Goal: Information Seeking & Learning: Learn about a topic

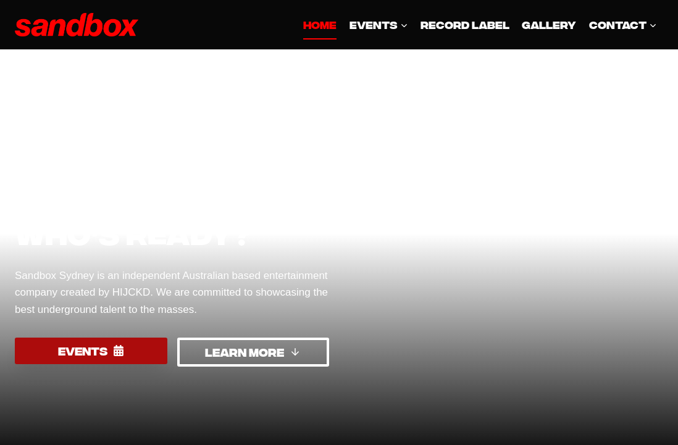
click at [77, 357] on span "EVENTS" at bounding box center [82, 351] width 49 height 18
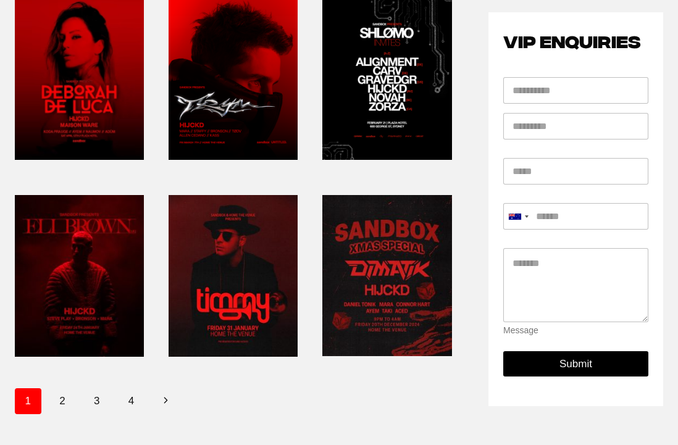
scroll to position [412, 0]
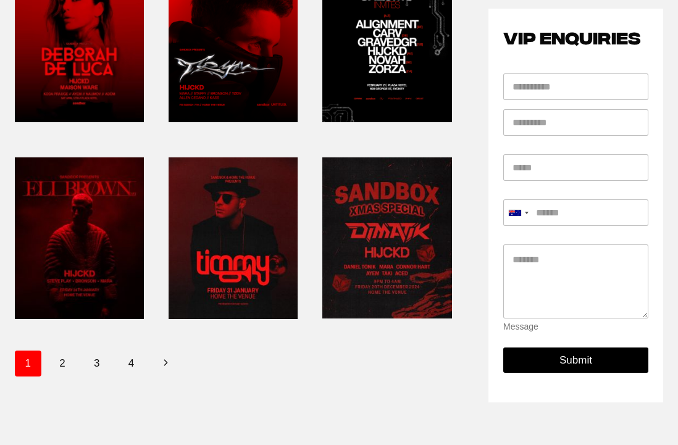
click at [232, 263] on link at bounding box center [233, 238] width 129 height 172
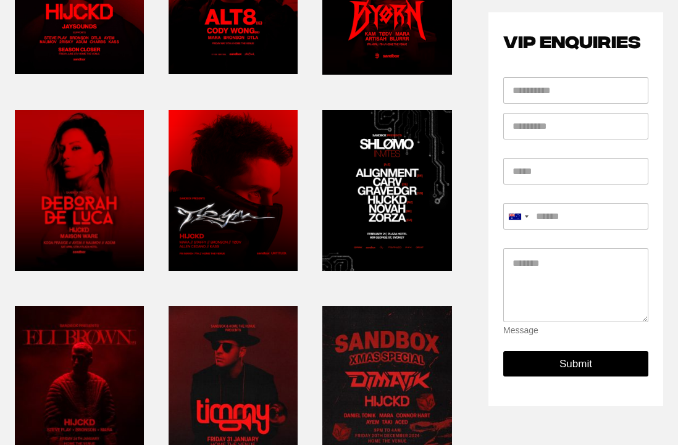
scroll to position [244, 0]
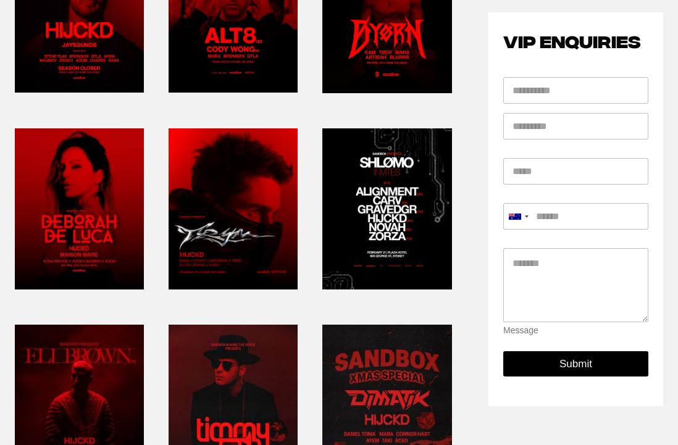
click at [78, 238] on link at bounding box center [79, 209] width 129 height 172
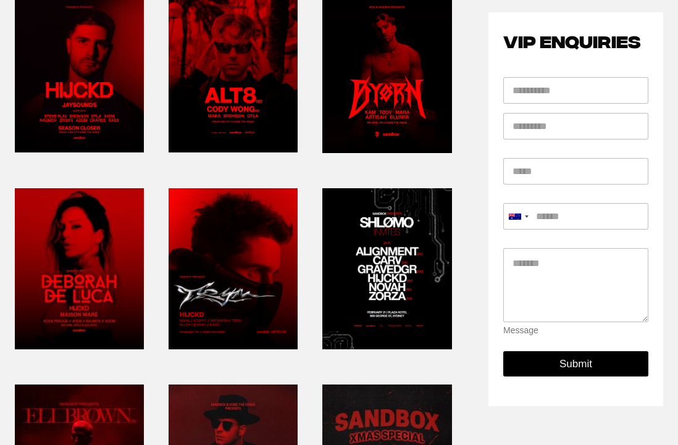
scroll to position [162, 0]
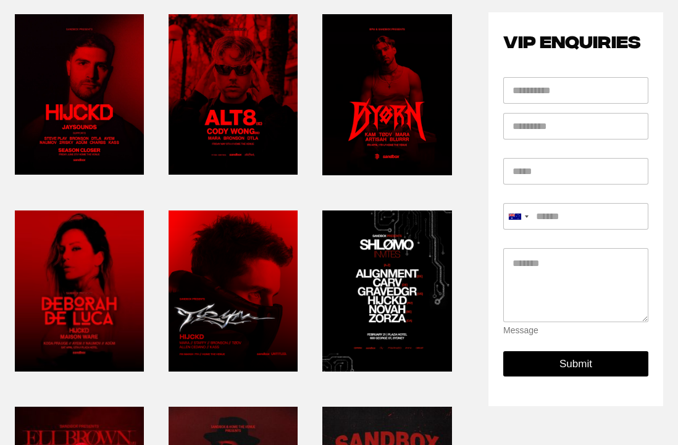
click at [227, 101] on link at bounding box center [233, 95] width 129 height 172
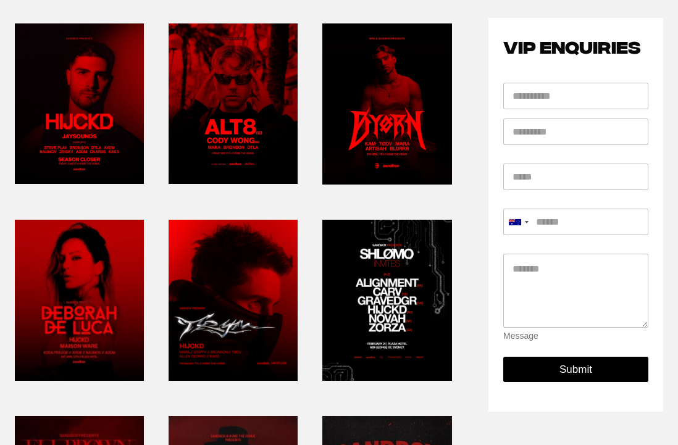
scroll to position [0, 0]
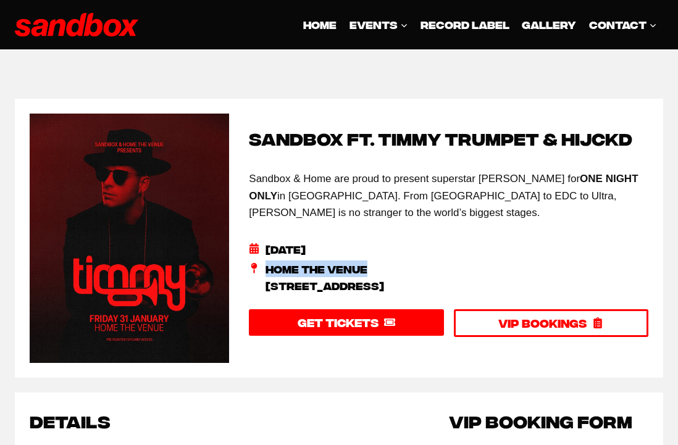
drag, startPoint x: 367, startPoint y: 265, endPoint x: 268, endPoint y: 277, distance: 99.4
click at [268, 277] on span "Home The Venue 1 Wheat Road, Sydney NSW" at bounding box center [324, 276] width 119 height 33
click at [256, 268] on icon at bounding box center [254, 268] width 6 height 10
drag, startPoint x: 268, startPoint y: 285, endPoint x: 431, endPoint y: 288, distance: 163.6
click at [384, 288] on span "Home The Venue 1 Wheat Road, Sydney NSW" at bounding box center [324, 276] width 119 height 33
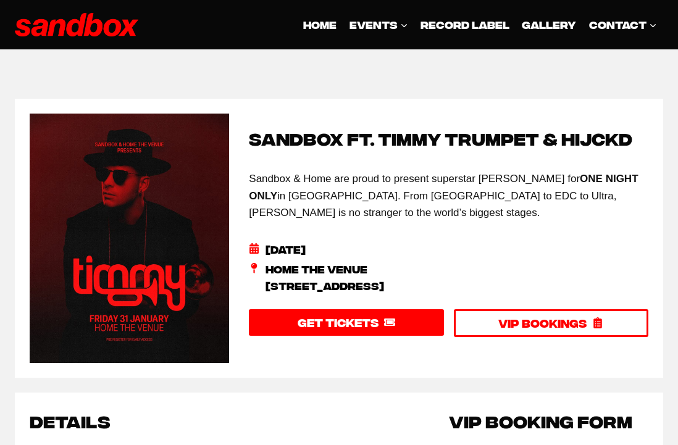
copy span "1 Wheat Road, Sydney NSW"
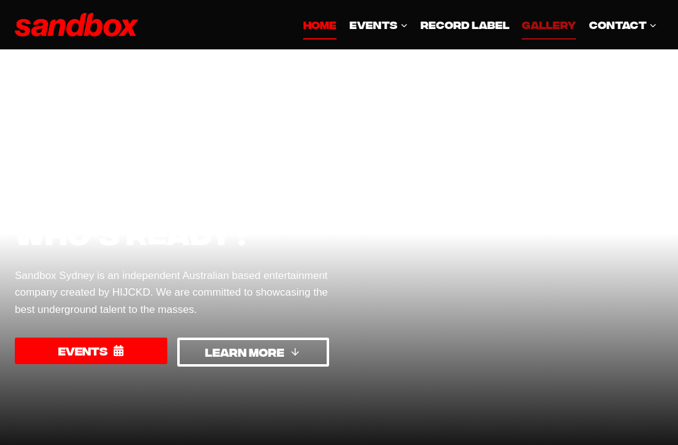
click at [539, 24] on link "GALLERY" at bounding box center [548, 25] width 67 height 30
